Goal: Task Accomplishment & Management: Use online tool/utility

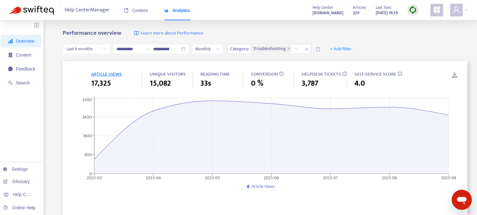
click at [412, 10] on img at bounding box center [413, 10] width 8 height 8
click at [421, 34] on link "Full Sync" at bounding box center [424, 32] width 23 height 7
click at [27, 57] on span "Content" at bounding box center [24, 55] width 16 height 5
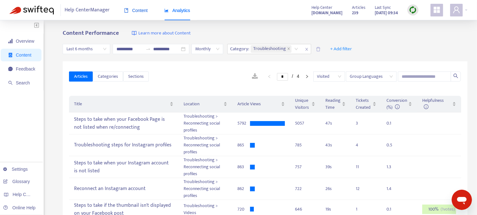
click at [132, 9] on span "Content" at bounding box center [136, 10] width 24 height 5
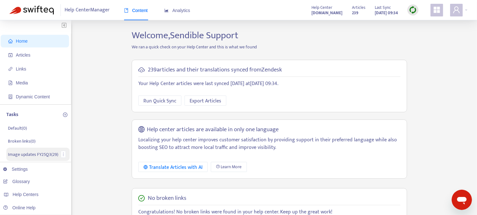
click at [24, 154] on p "Image updates FY25Q3 ( 29 )" at bounding box center [33, 154] width 50 height 7
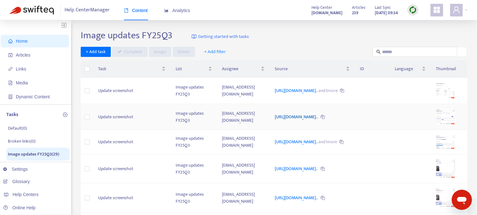
click at [295, 120] on link "[URL][DOMAIN_NAME].." at bounding box center [297, 116] width 44 height 7
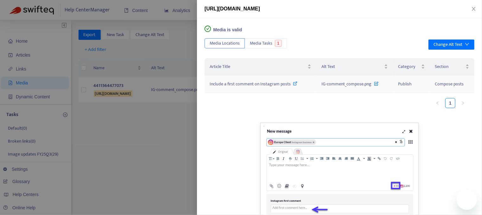
click at [239, 84] on span "Include a first comment on Instagram posts" at bounding box center [250, 83] width 81 height 7
